Goal: Task Accomplishment & Management: Manage account settings

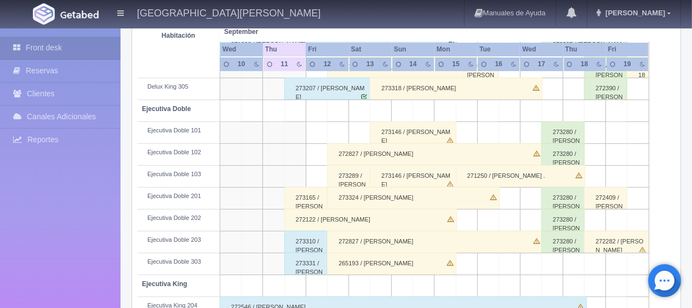
scroll to position [274, 0]
click at [322, 214] on div "272122 / [PERSON_NAME]" at bounding box center [370, 220] width 172 height 22
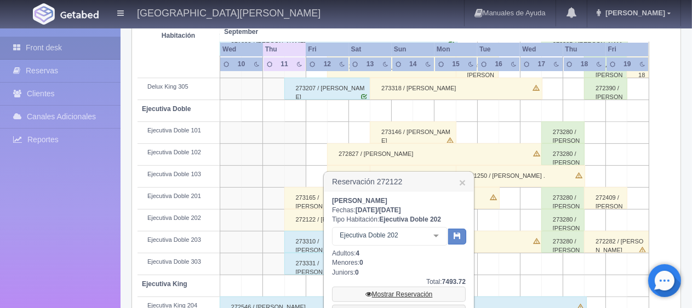
scroll to position [329, 0]
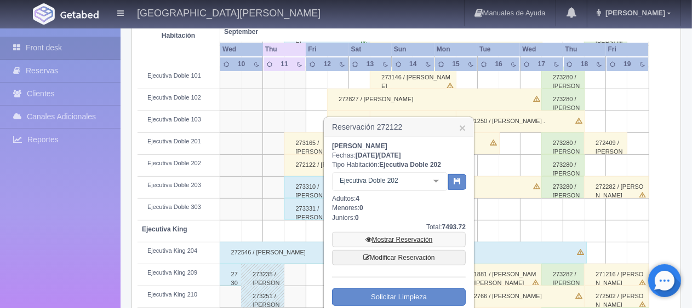
click at [388, 239] on link "Mostrar Reservación" at bounding box center [399, 239] width 134 height 15
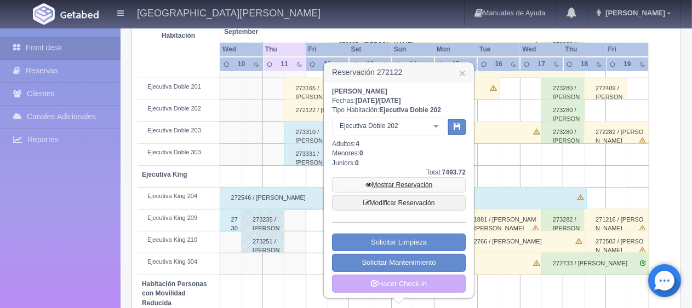
click at [403, 184] on link "Mostrar Reservación" at bounding box center [399, 184] width 134 height 15
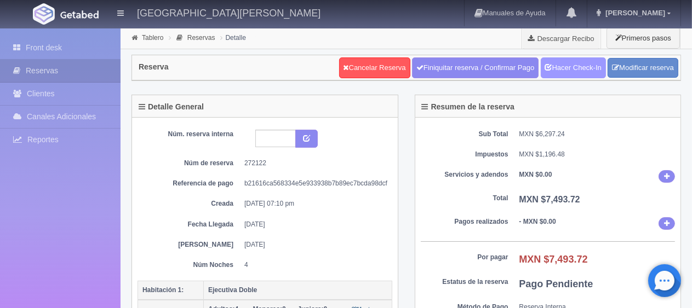
click at [590, 74] on link "Hacer Check-In" at bounding box center [572, 67] width 65 height 21
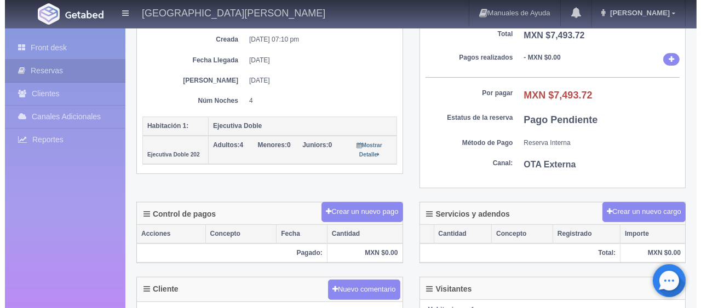
scroll to position [219, 0]
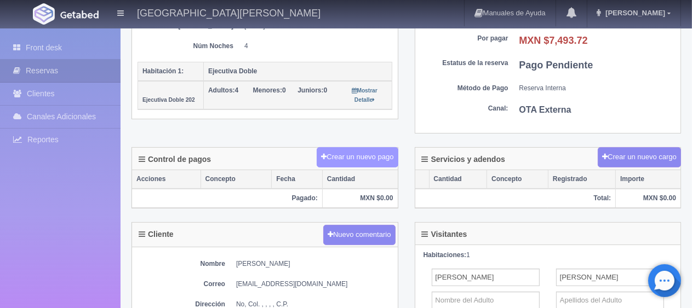
click at [375, 157] on button "Crear un nuevo pago" at bounding box center [356, 157] width 81 height 20
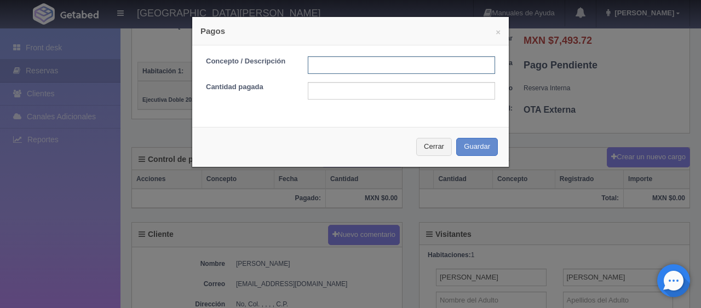
click at [385, 71] on input "text" at bounding box center [401, 65] width 187 height 18
type input "Total Tarjeta"
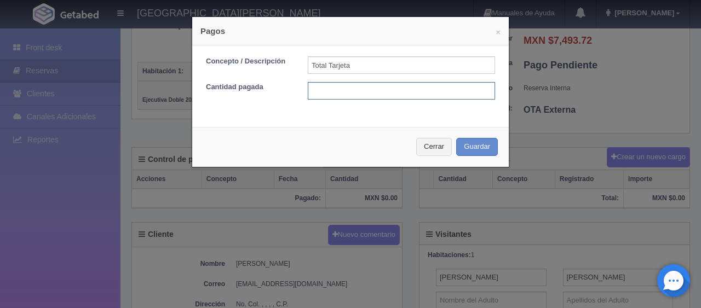
click at [388, 89] on input "text" at bounding box center [401, 91] width 187 height 18
type input "7493.72"
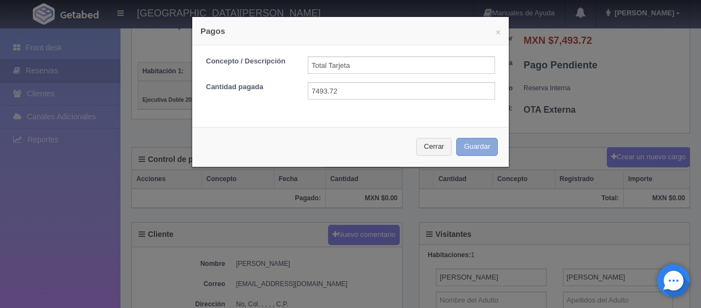
click at [469, 139] on button "Guardar" at bounding box center [477, 147] width 42 height 18
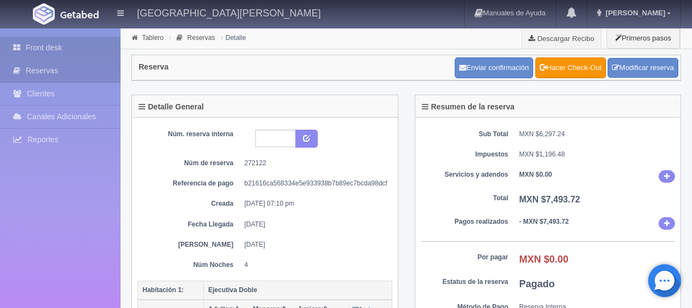
scroll to position [219, 0]
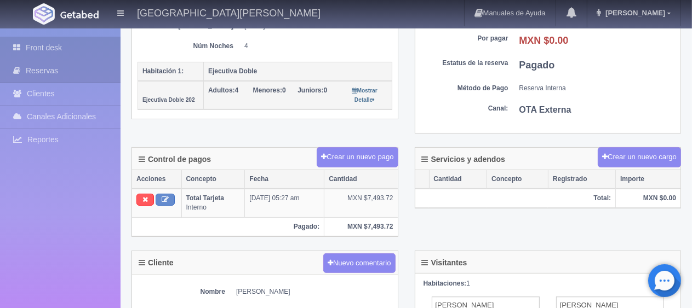
click at [48, 45] on link "Front desk" at bounding box center [60, 48] width 120 height 22
